Goal: Transaction & Acquisition: Download file/media

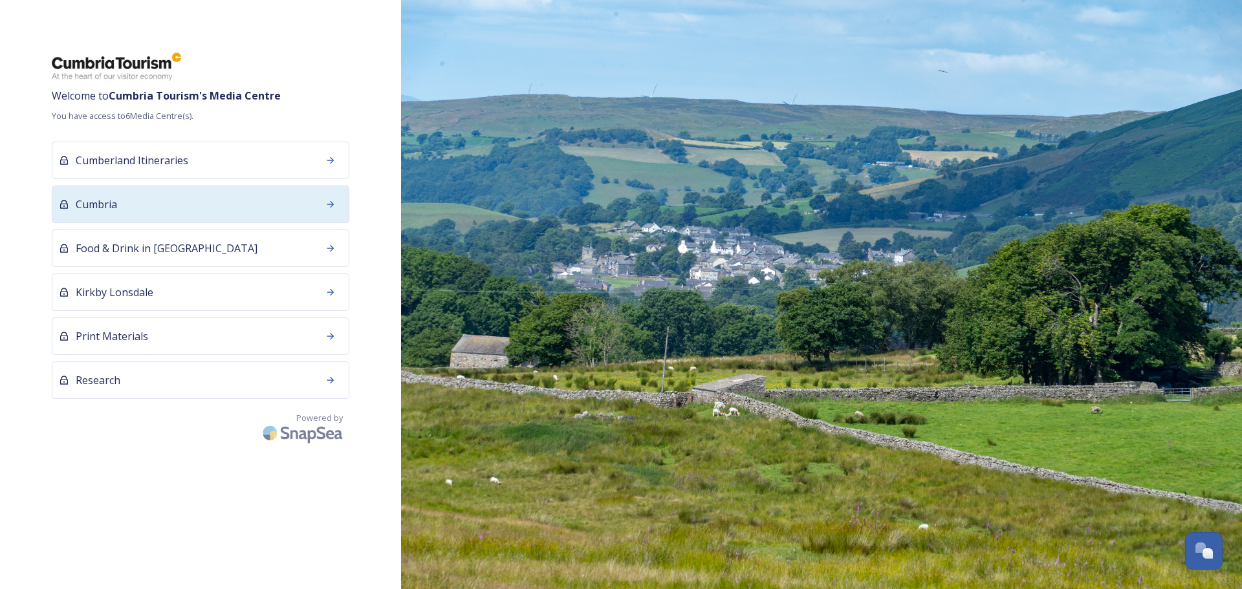
click at [227, 215] on div "Cumbria" at bounding box center [201, 205] width 298 height 38
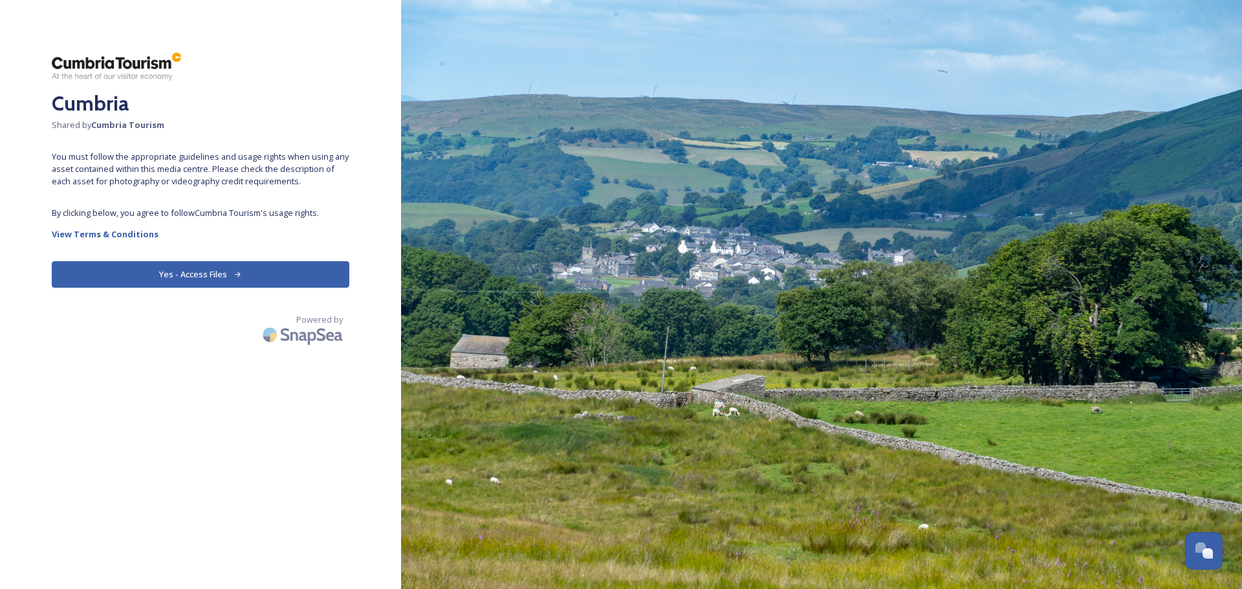
click at [200, 274] on button "Yes - Access Files" at bounding box center [201, 274] width 298 height 27
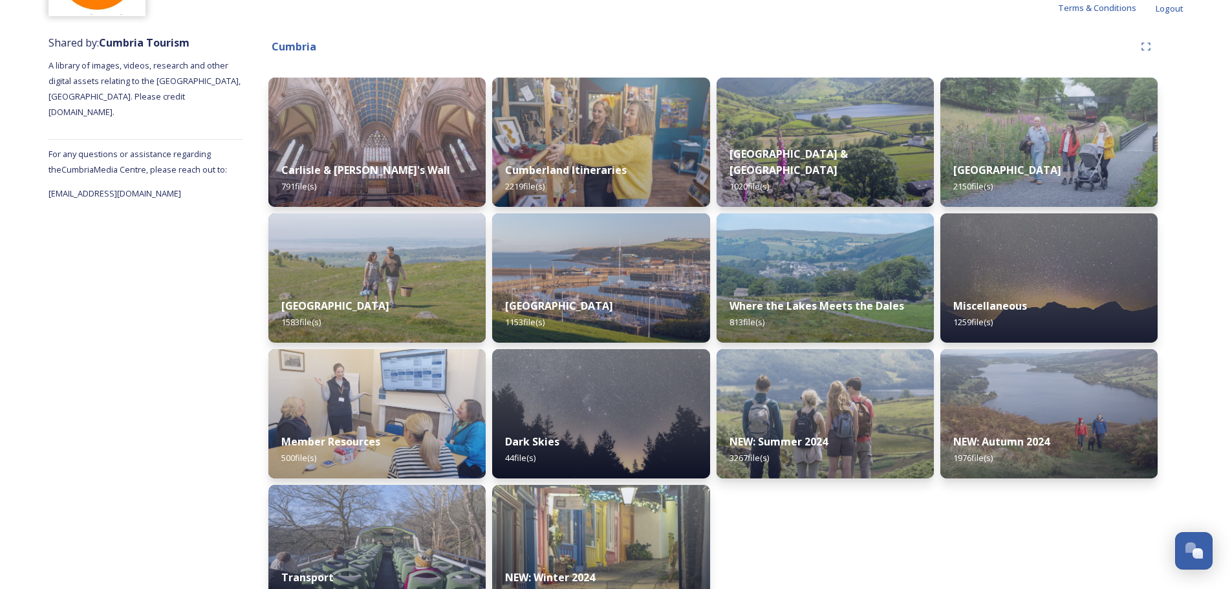
scroll to position [168, 0]
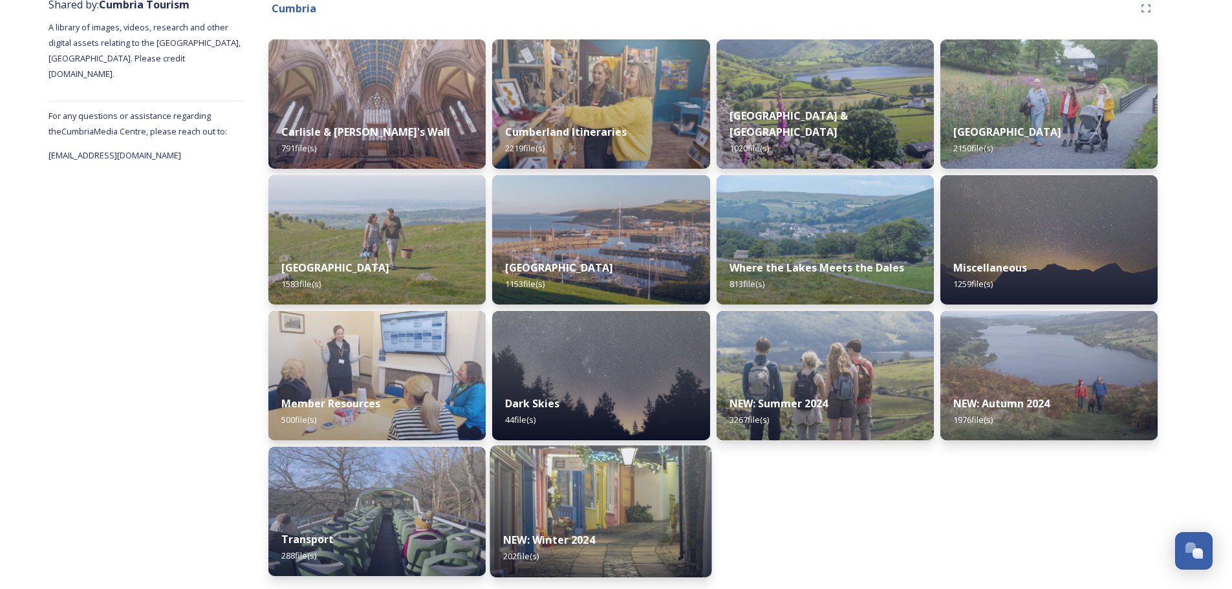
click at [537, 482] on img at bounding box center [601, 512] width 222 height 132
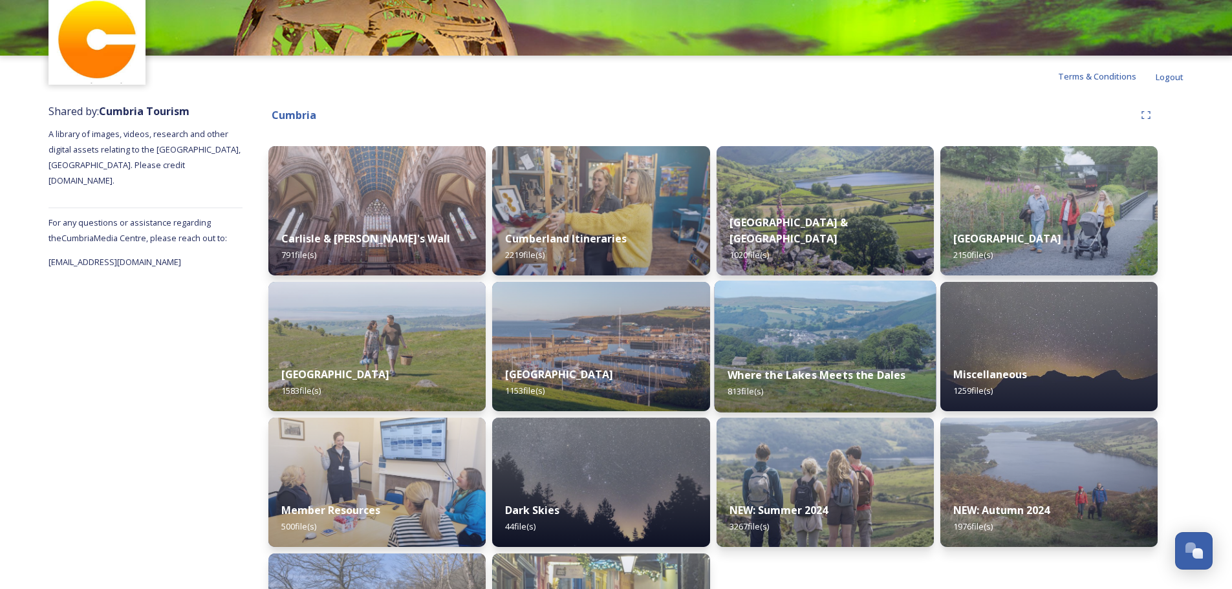
scroll to position [38, 0]
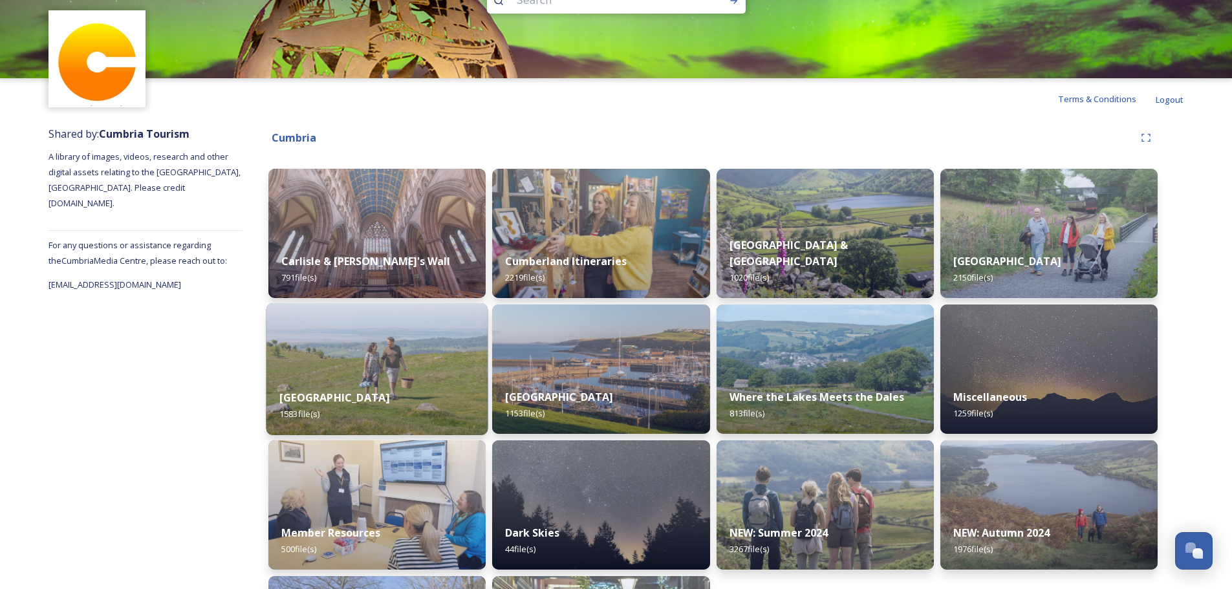
click at [420, 367] on img at bounding box center [377, 369] width 222 height 132
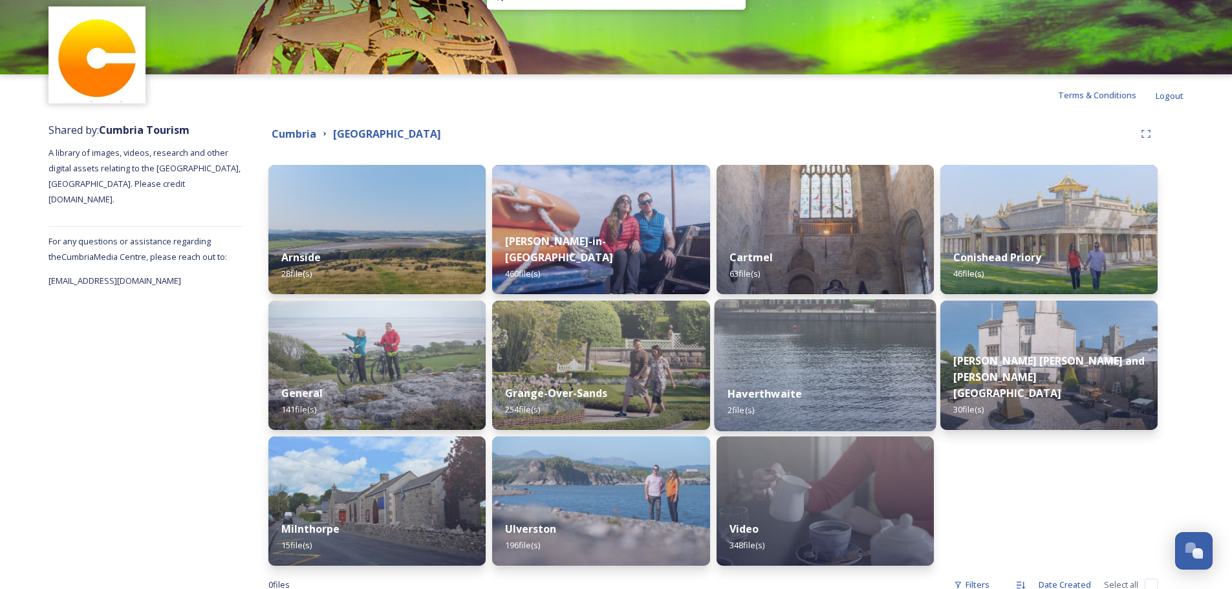
scroll to position [79, 0]
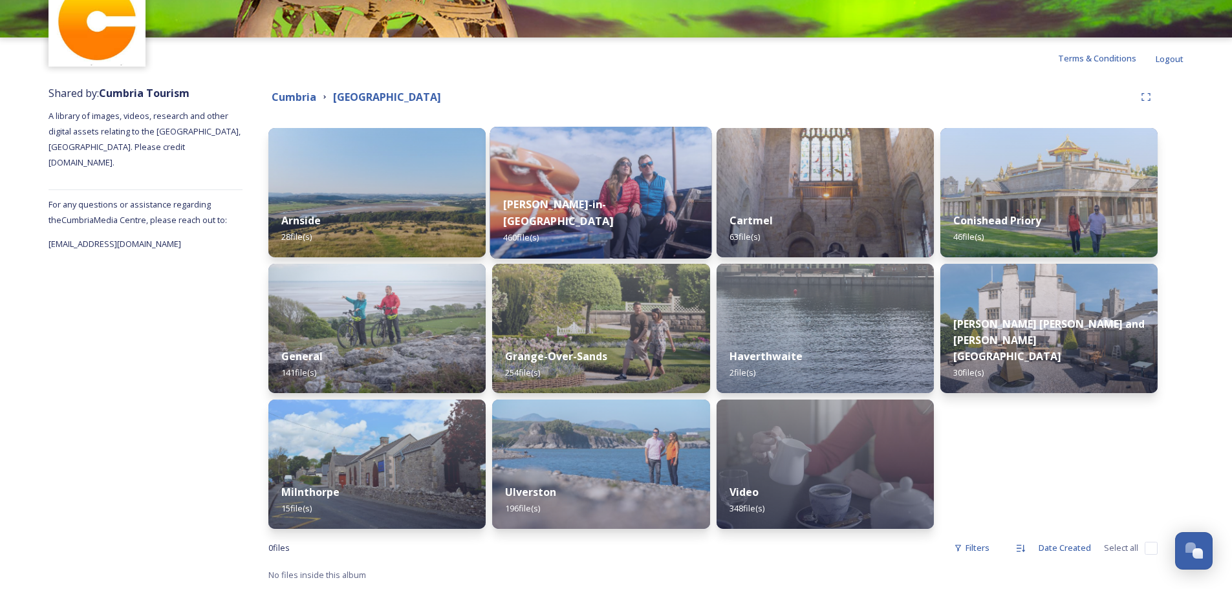
click at [557, 221] on strong "[PERSON_NAME]-in-[GEOGRAPHIC_DATA]" at bounding box center [558, 212] width 110 height 31
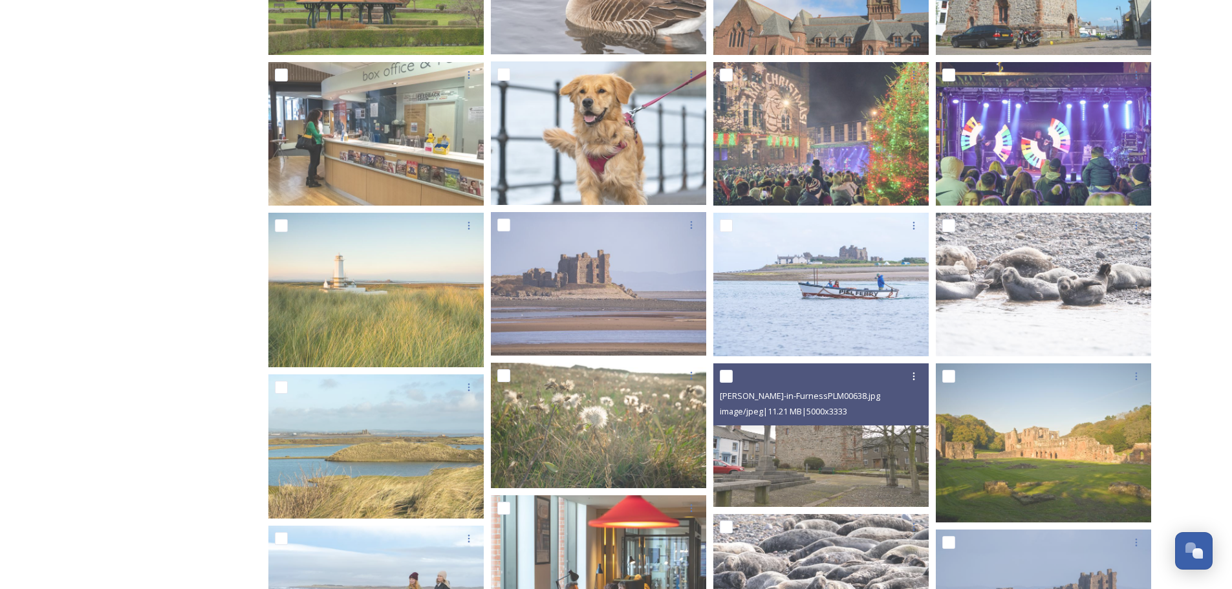
scroll to position [647, 0]
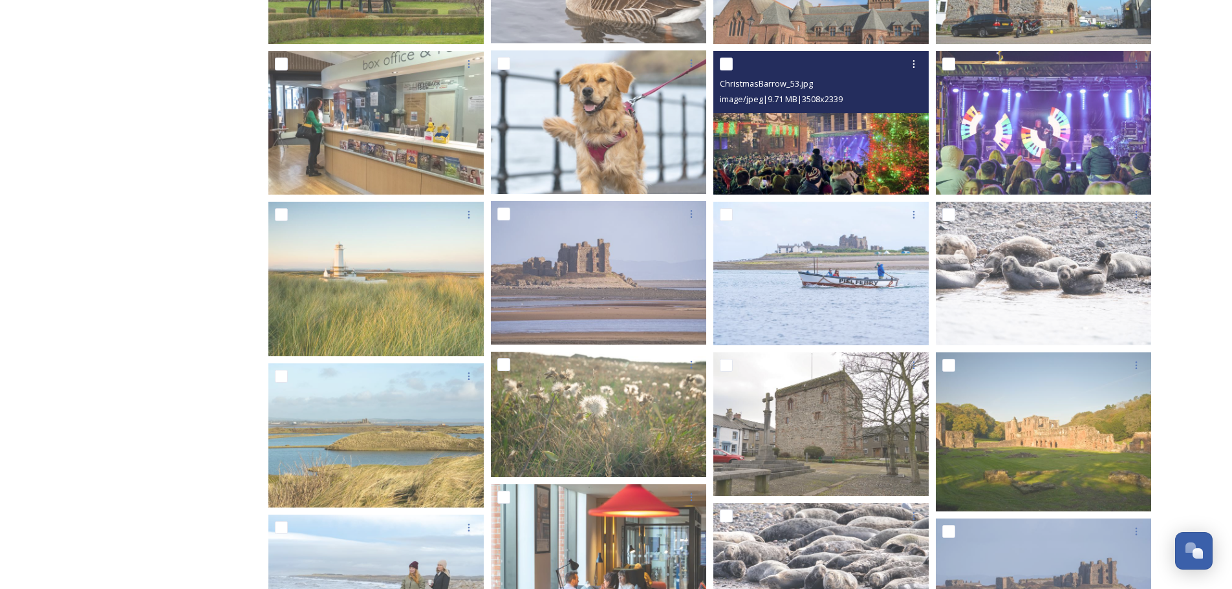
click at [823, 142] on img at bounding box center [820, 123] width 215 height 144
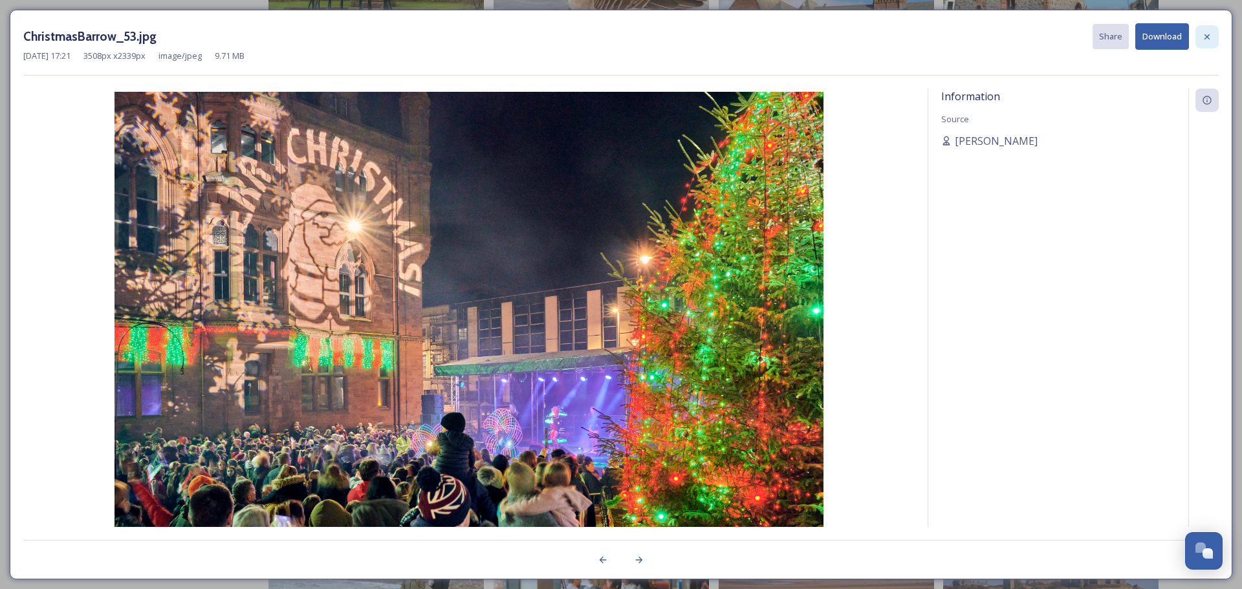
click at [1208, 35] on icon at bounding box center [1206, 36] width 5 height 5
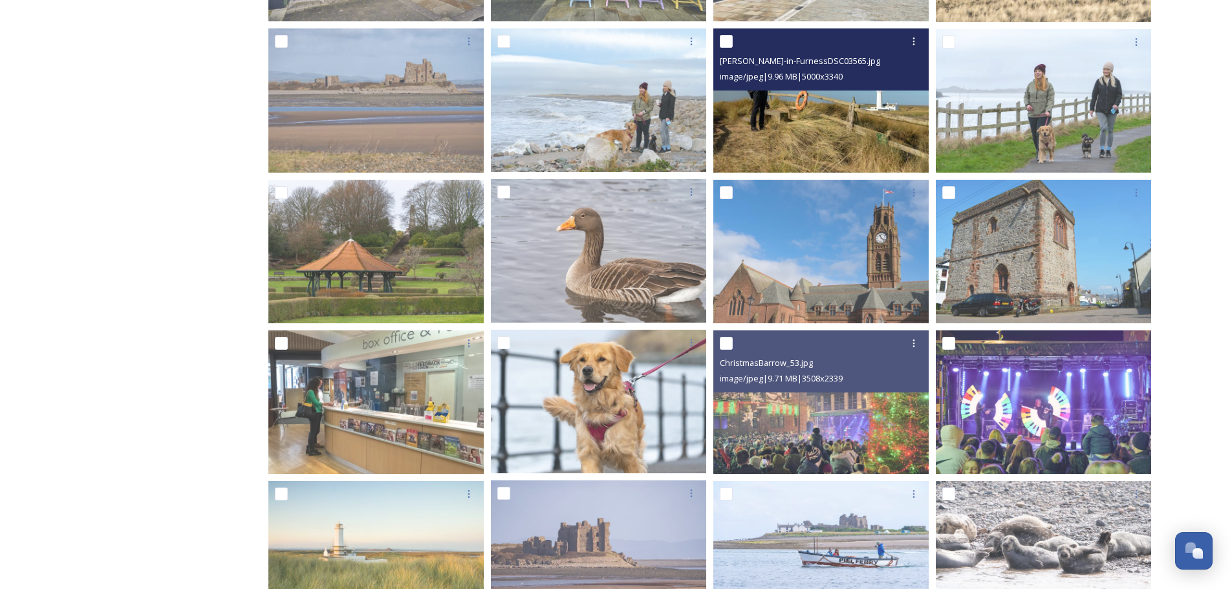
scroll to position [388, 0]
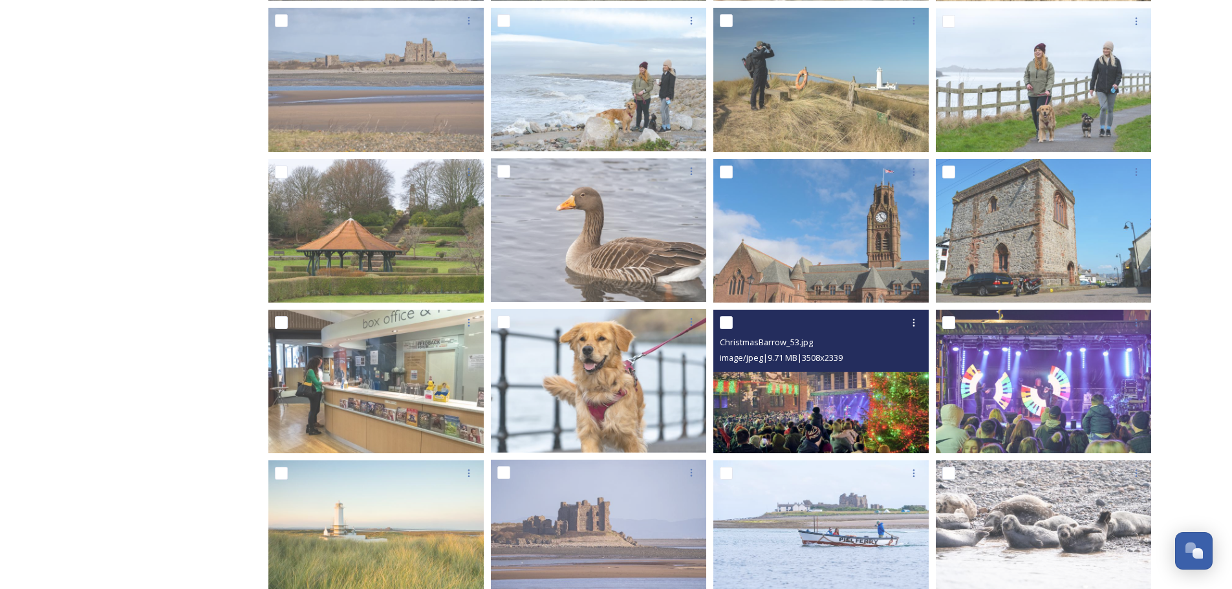
click at [831, 403] on img at bounding box center [820, 382] width 215 height 144
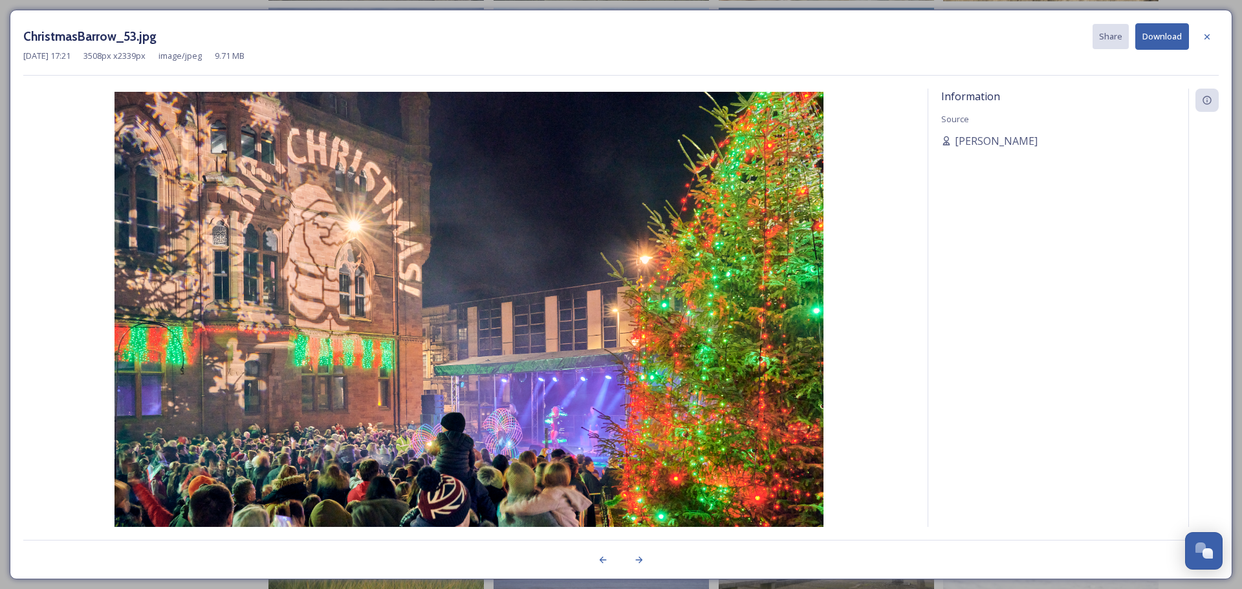
click at [1168, 35] on button "Download" at bounding box center [1162, 36] width 54 height 27
click at [1207, 41] on icon at bounding box center [1207, 37] width 10 height 10
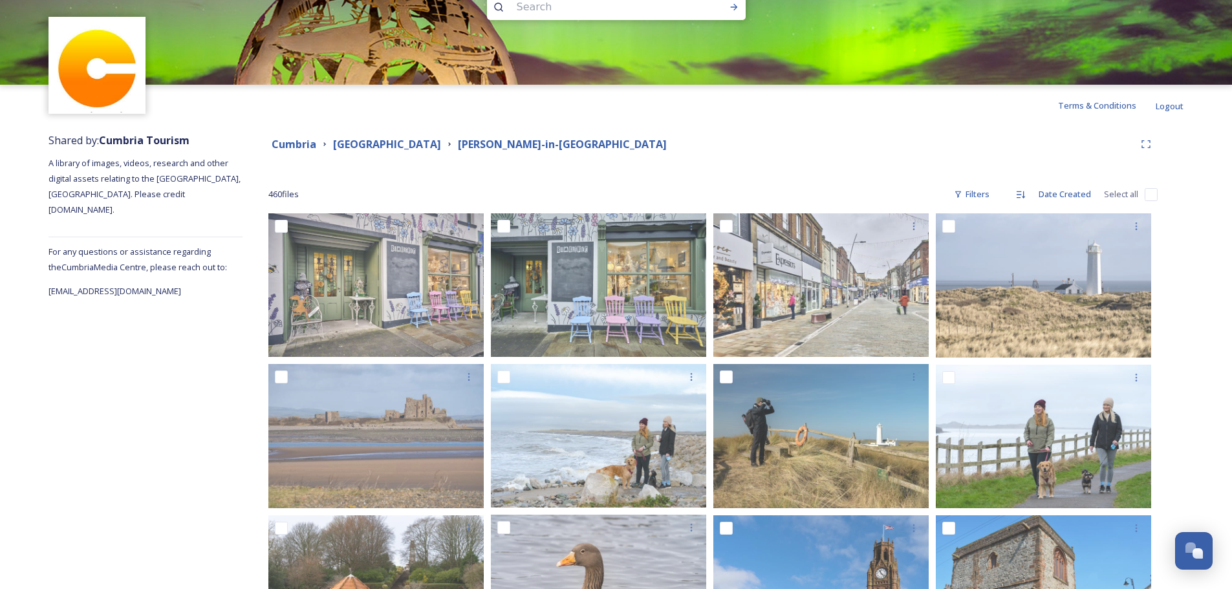
scroll to position [0, 0]
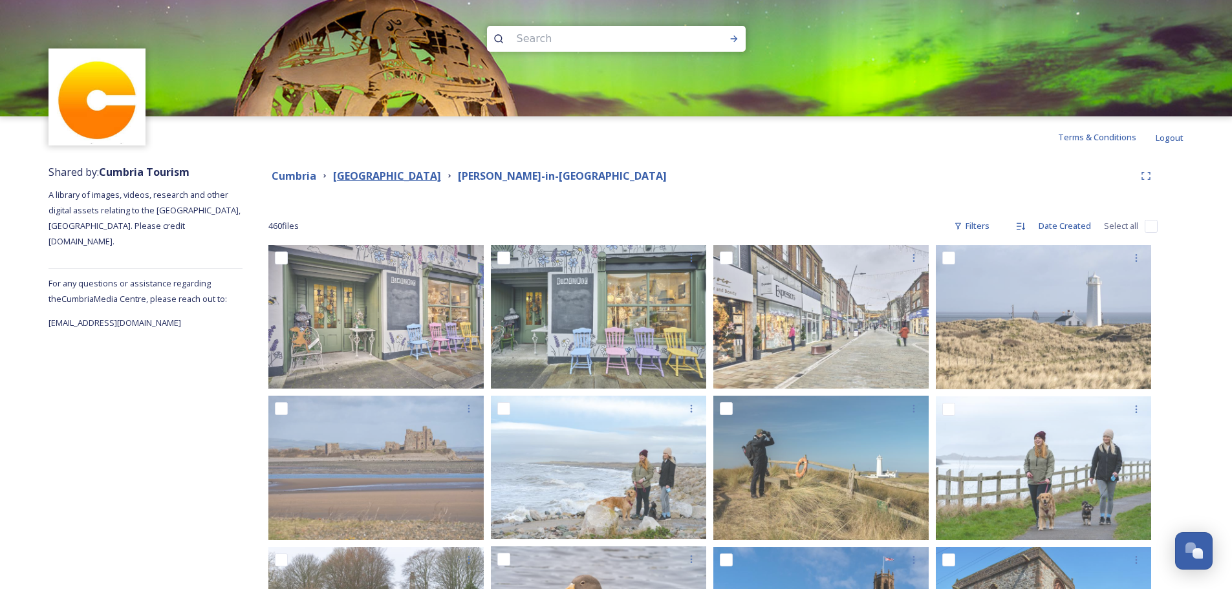
click at [352, 178] on strong "[GEOGRAPHIC_DATA]" at bounding box center [387, 176] width 108 height 14
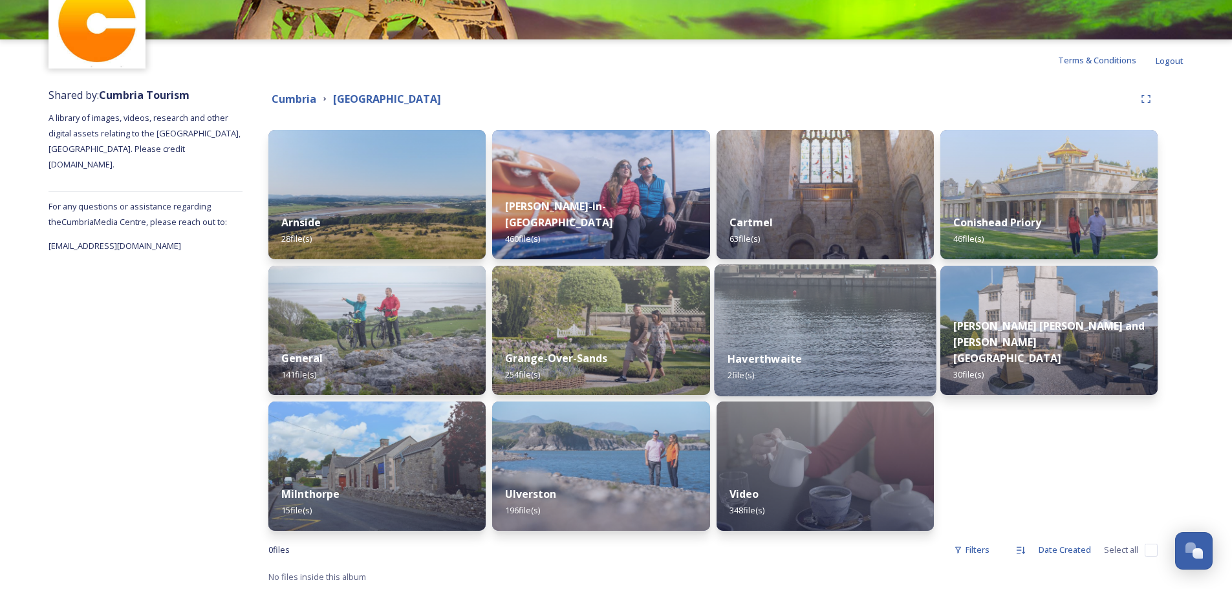
scroll to position [79, 0]
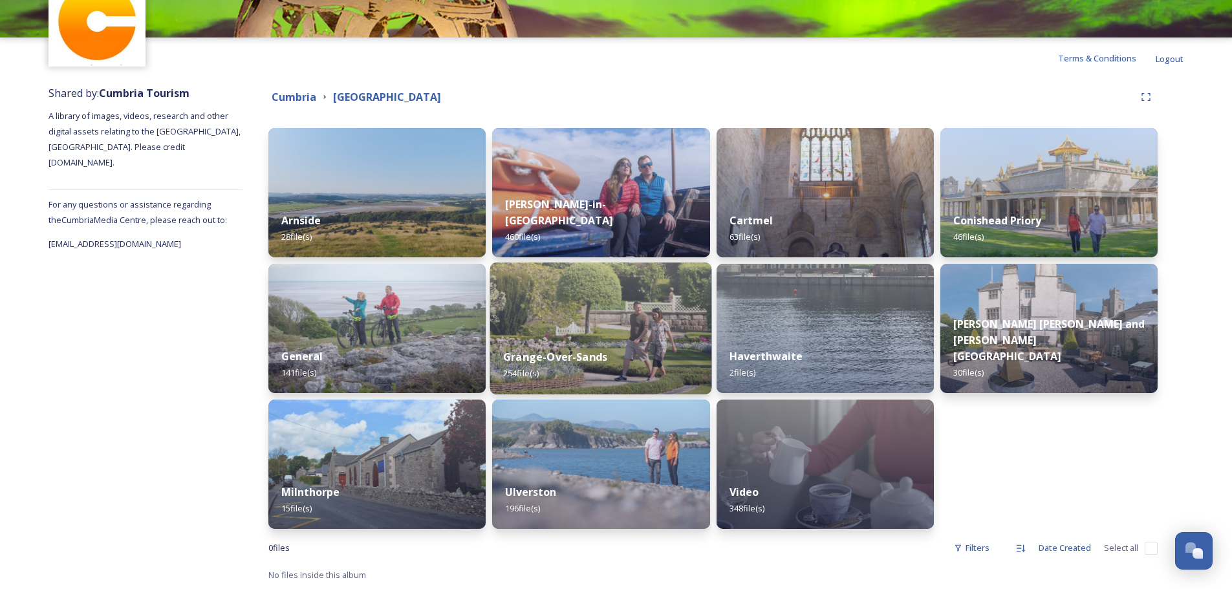
click at [543, 315] on img at bounding box center [601, 329] width 222 height 132
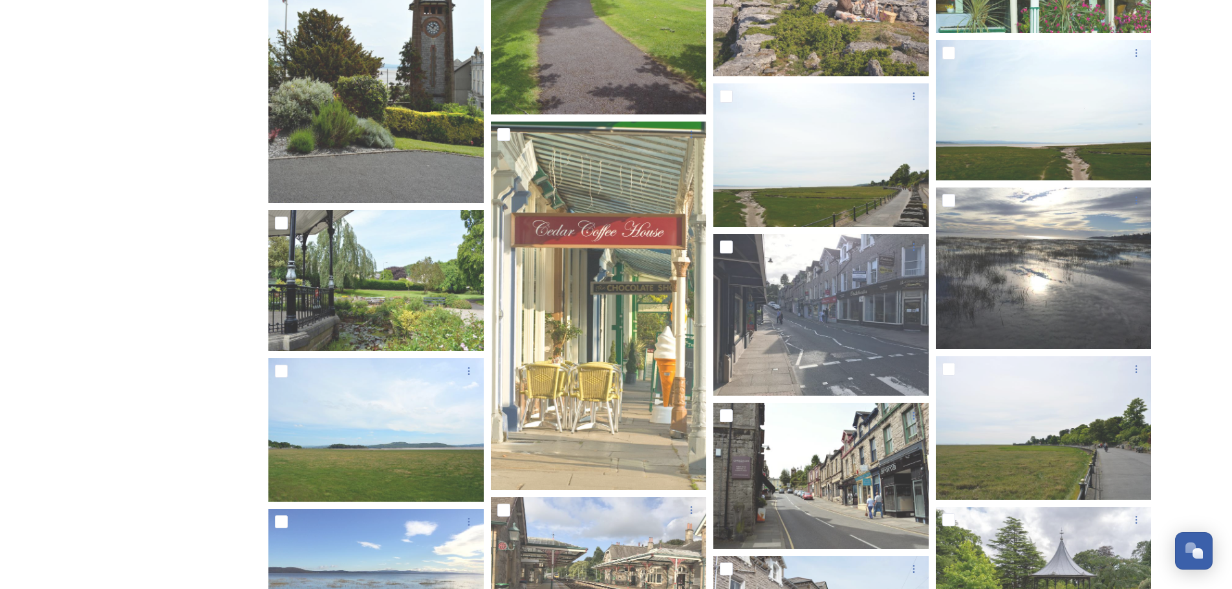
scroll to position [3681, 0]
